Goal: Information Seeking & Learning: Learn about a topic

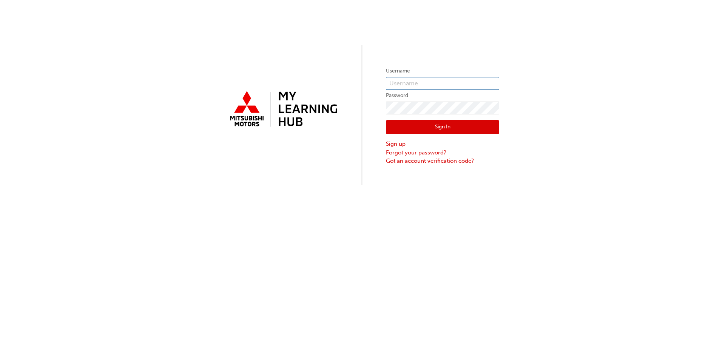
click at [409, 81] on input "text" at bounding box center [442, 83] width 113 height 13
type input "0005941225"
drag, startPoint x: 409, startPoint y: 85, endPoint x: 423, endPoint y: 90, distance: 14.7
click at [409, 85] on input "text" at bounding box center [442, 83] width 113 height 13
type input "0005941225"
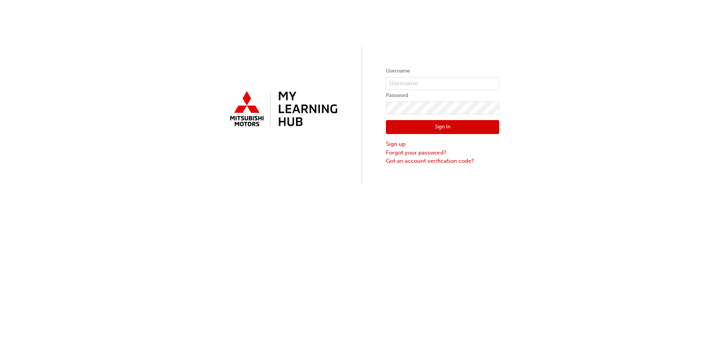
drag, startPoint x: 426, startPoint y: 64, endPoint x: 425, endPoint y: 68, distance: 3.9
click at [426, 65] on div "Username Password Sign In Sign up Forgot your password? Got an account verifica…" at bounding box center [362, 92] width 725 height 185
click at [418, 79] on input "text" at bounding box center [442, 83] width 113 height 13
click at [386, 120] on button "Sign In" at bounding box center [442, 127] width 113 height 14
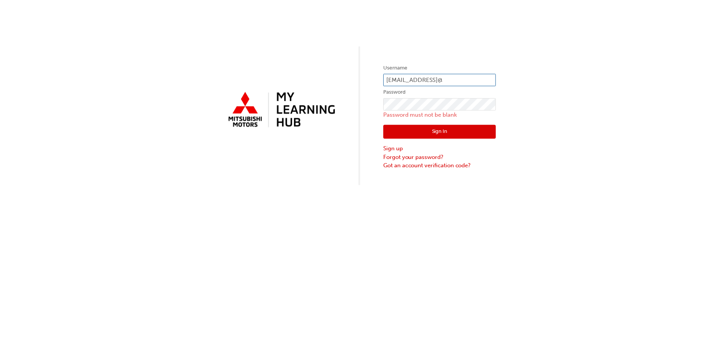
scroll to position [0, 0]
type input "s.short@localmotorgroup.com.au"
drag, startPoint x: 563, startPoint y: 100, endPoint x: 546, endPoint y: 96, distance: 17.0
click at [562, 100] on div "Username s.short@localmotorgroup.com.au Password Password must not be blank Sig…" at bounding box center [362, 92] width 725 height 185
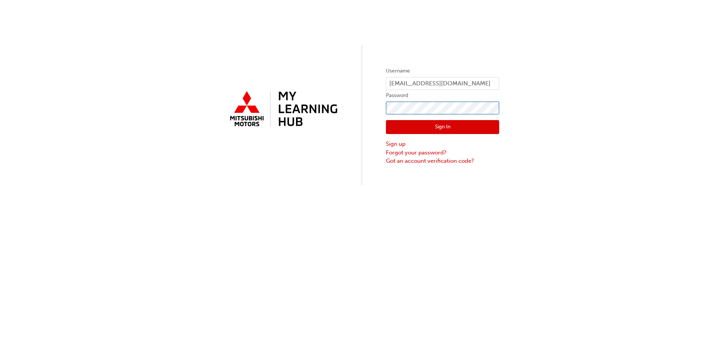
click button "Sign In" at bounding box center [442, 127] width 113 height 14
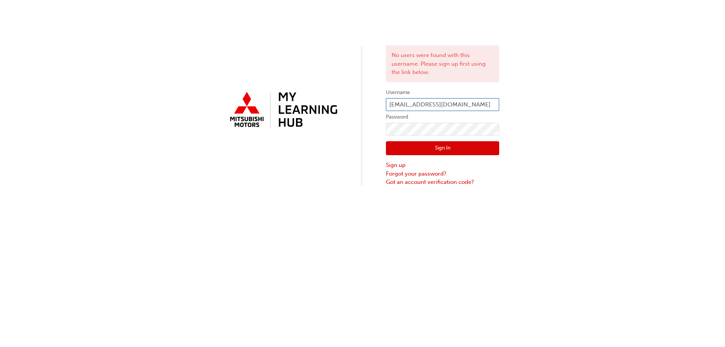
click at [414, 103] on input "s.short@localmotorgroup.com.au" at bounding box center [442, 104] width 113 height 13
drag, startPoint x: 483, startPoint y: 107, endPoint x: 488, endPoint y: 106, distance: 5.3
click at [483, 107] on input "s.short@localmotorgroup.com.au" at bounding box center [442, 104] width 113 height 13
drag, startPoint x: 492, startPoint y: 103, endPoint x: 307, endPoint y: 100, distance: 184.7
click at [308, 100] on div "No users were found with this username. Please sign up first using the link bel…" at bounding box center [362, 93] width 725 height 187
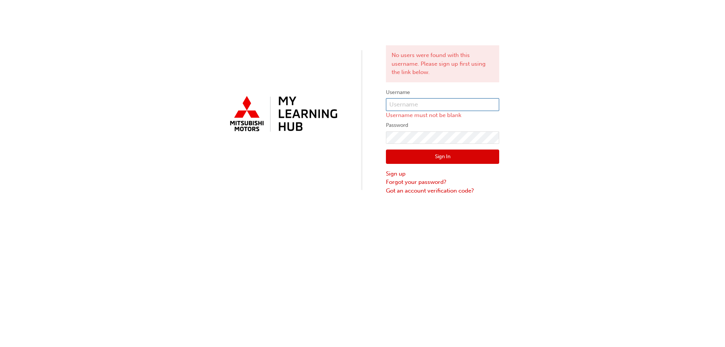
drag, startPoint x: 388, startPoint y: 102, endPoint x: 395, endPoint y: 103, distance: 8.0
click at [393, 103] on input "text" at bounding box center [442, 104] width 113 height 13
type input "0005941225"
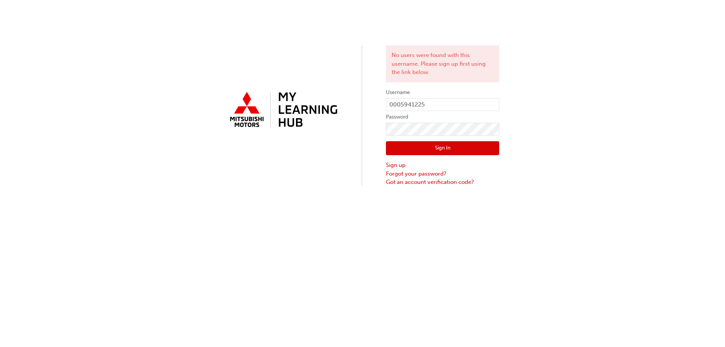
click at [429, 146] on button "Sign In" at bounding box center [442, 148] width 113 height 14
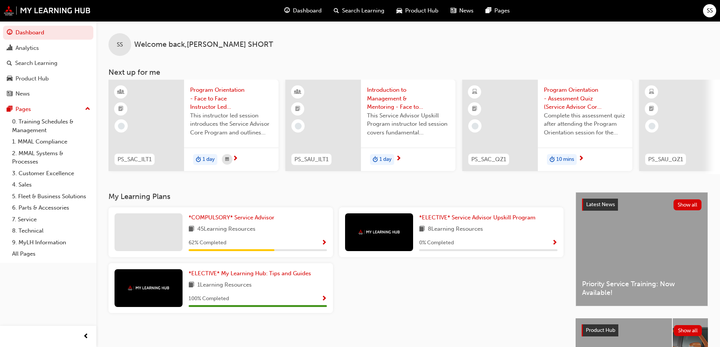
click at [218, 86] on span "Program Orientation - Face to Face Instructor Led Training (Service Advisor Cor…" at bounding box center [231, 99] width 82 height 26
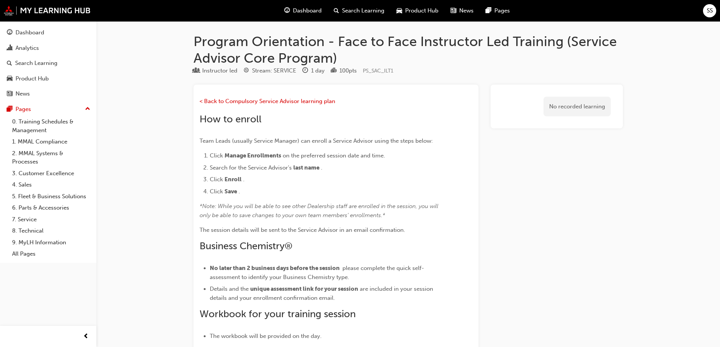
click at [247, 97] on p "< Back to Compulsory Service Advisor learning plan" at bounding box center [321, 102] width 245 height 11
click at [242, 100] on span "< Back to Compulsory Service Advisor learning plan" at bounding box center [267, 101] width 136 height 7
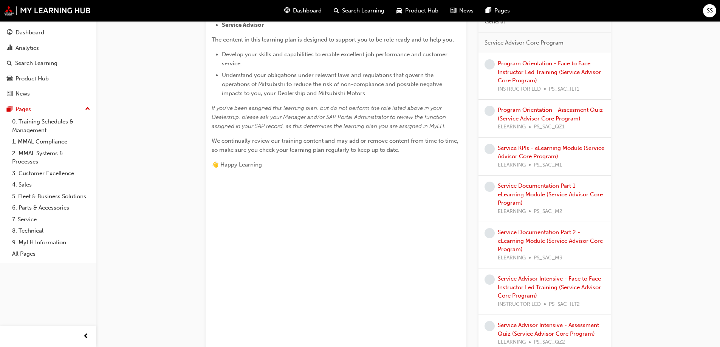
scroll to position [227, 0]
